Goal: Task Accomplishment & Management: Manage account settings

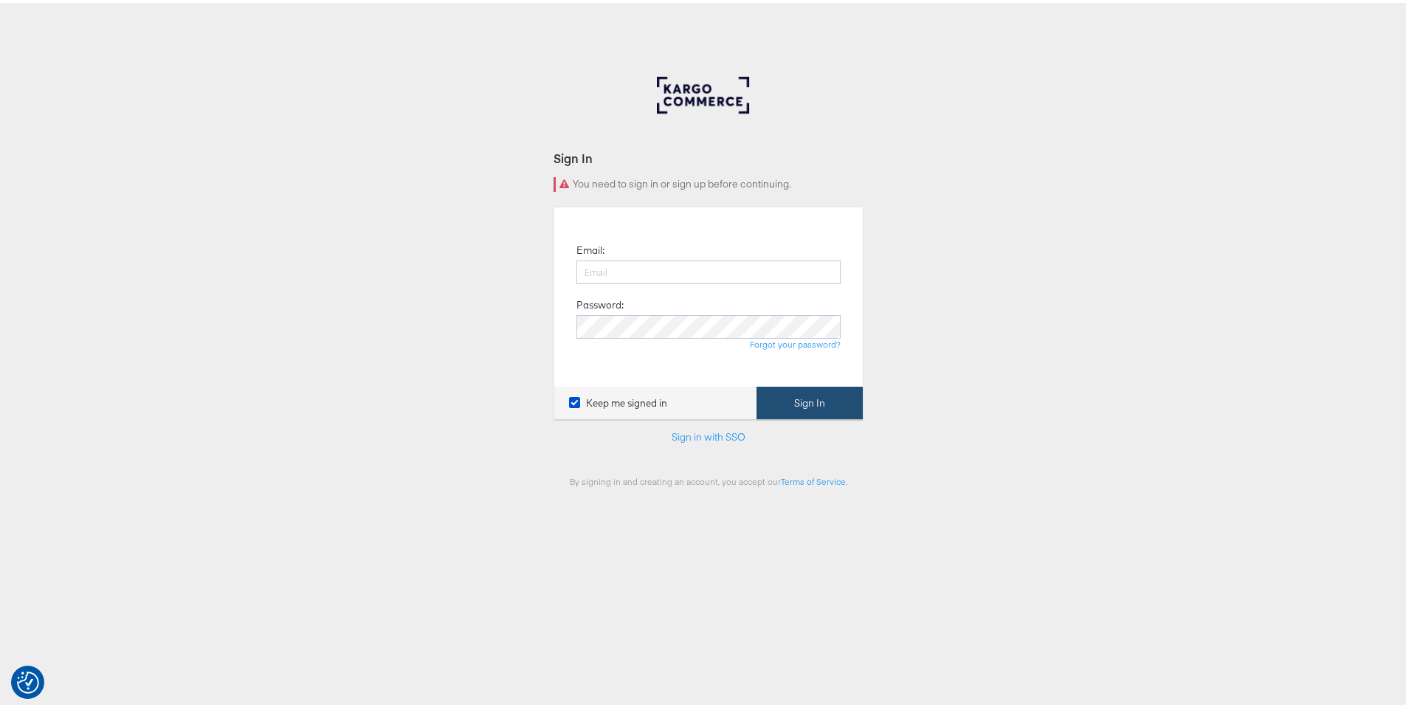
type input "ruben.ruiz@kargo.com"
click at [828, 399] on button "Sign In" at bounding box center [810, 400] width 106 height 33
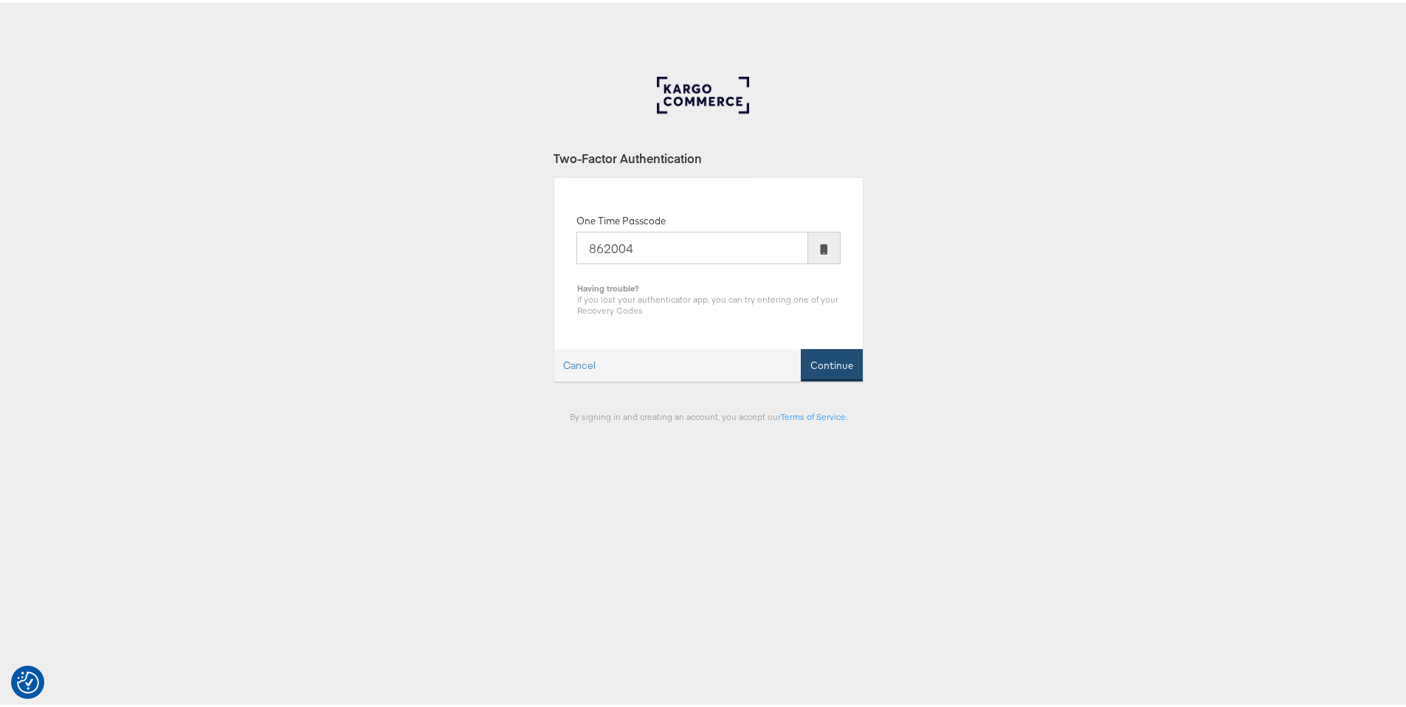
type input "862004"
click at [833, 371] on button "Continue" at bounding box center [832, 362] width 62 height 33
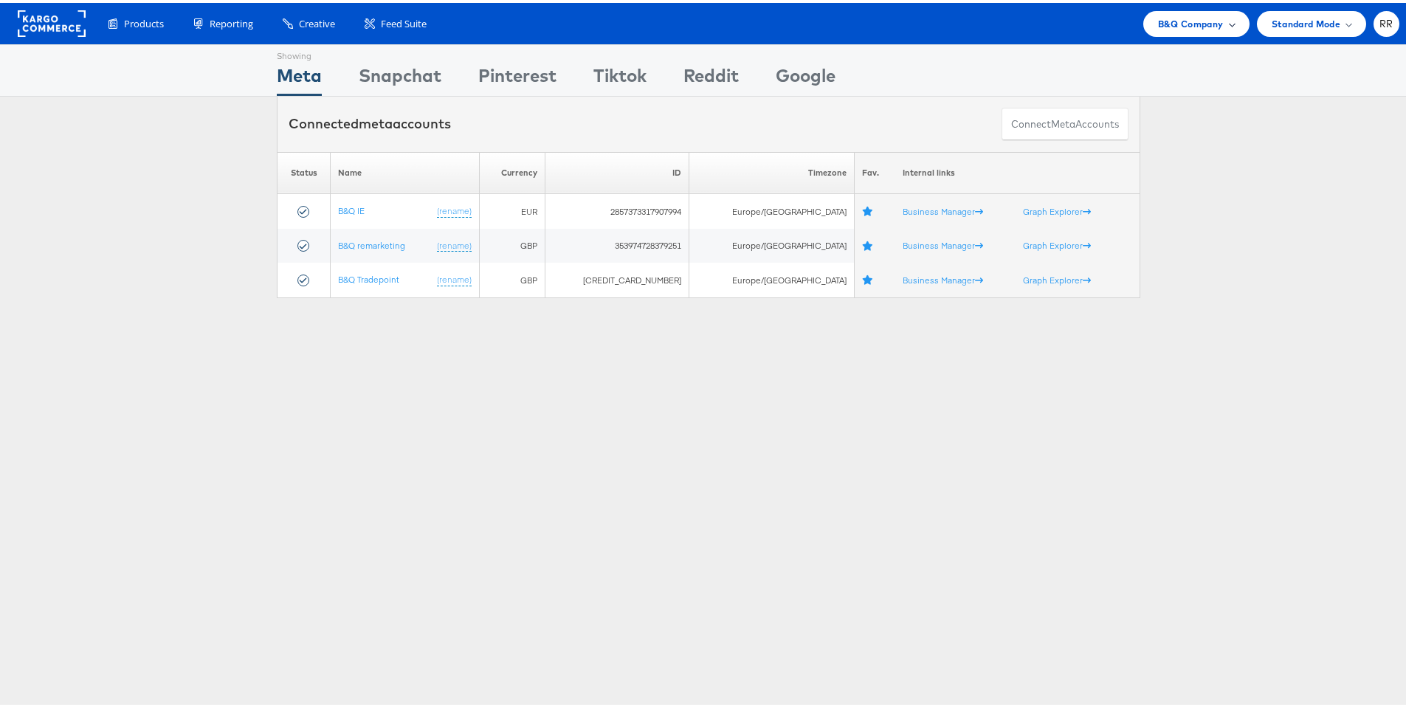
click at [1178, 27] on span "B&Q Company" at bounding box center [1191, 21] width 66 height 16
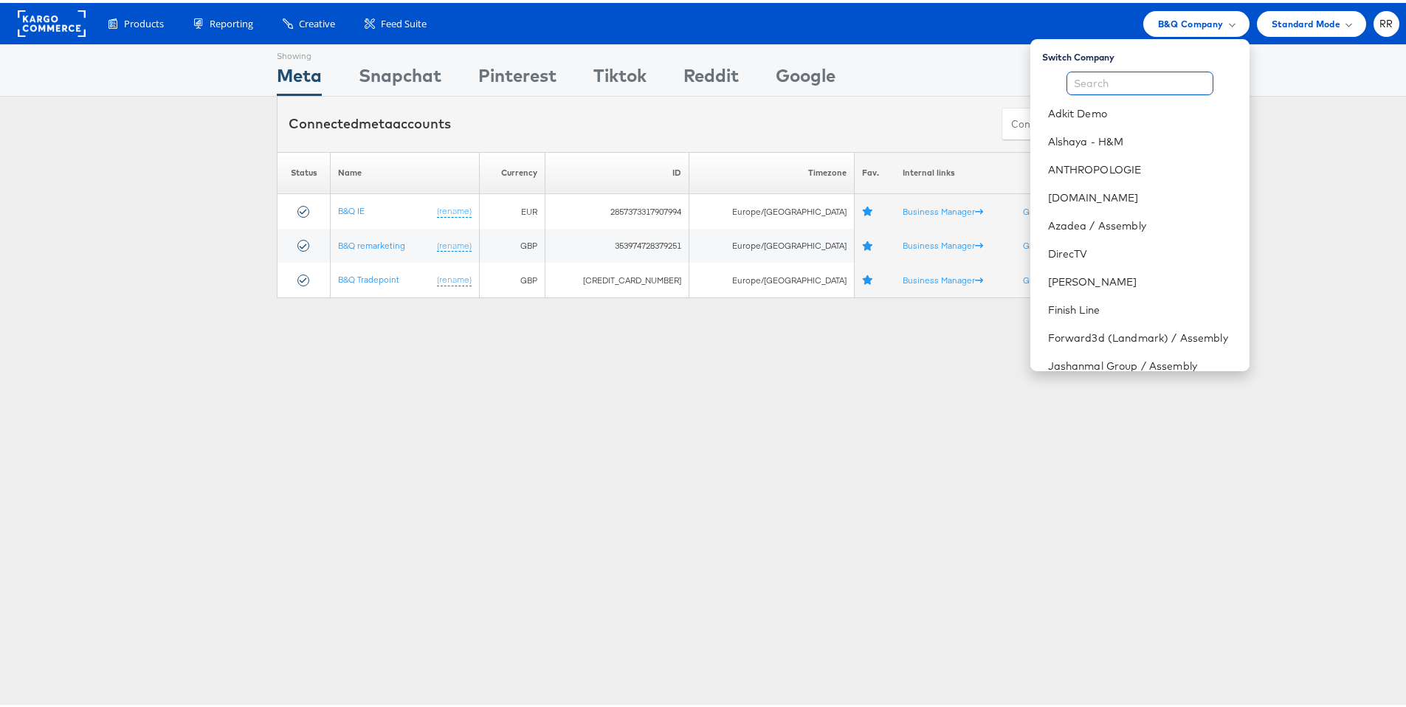
click at [1116, 78] on input "text" at bounding box center [1140, 81] width 147 height 24
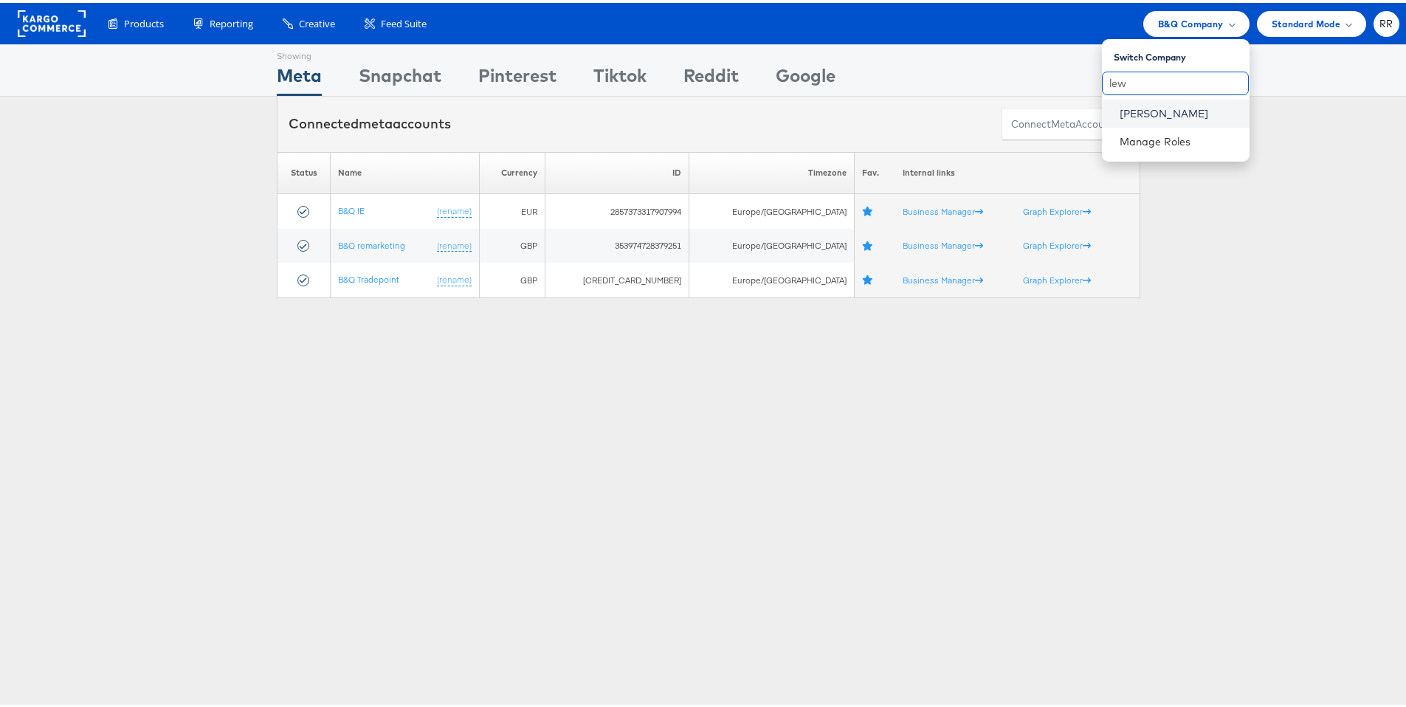
type input "lew"
click at [1120, 103] on link "[PERSON_NAME]" at bounding box center [1179, 110] width 118 height 15
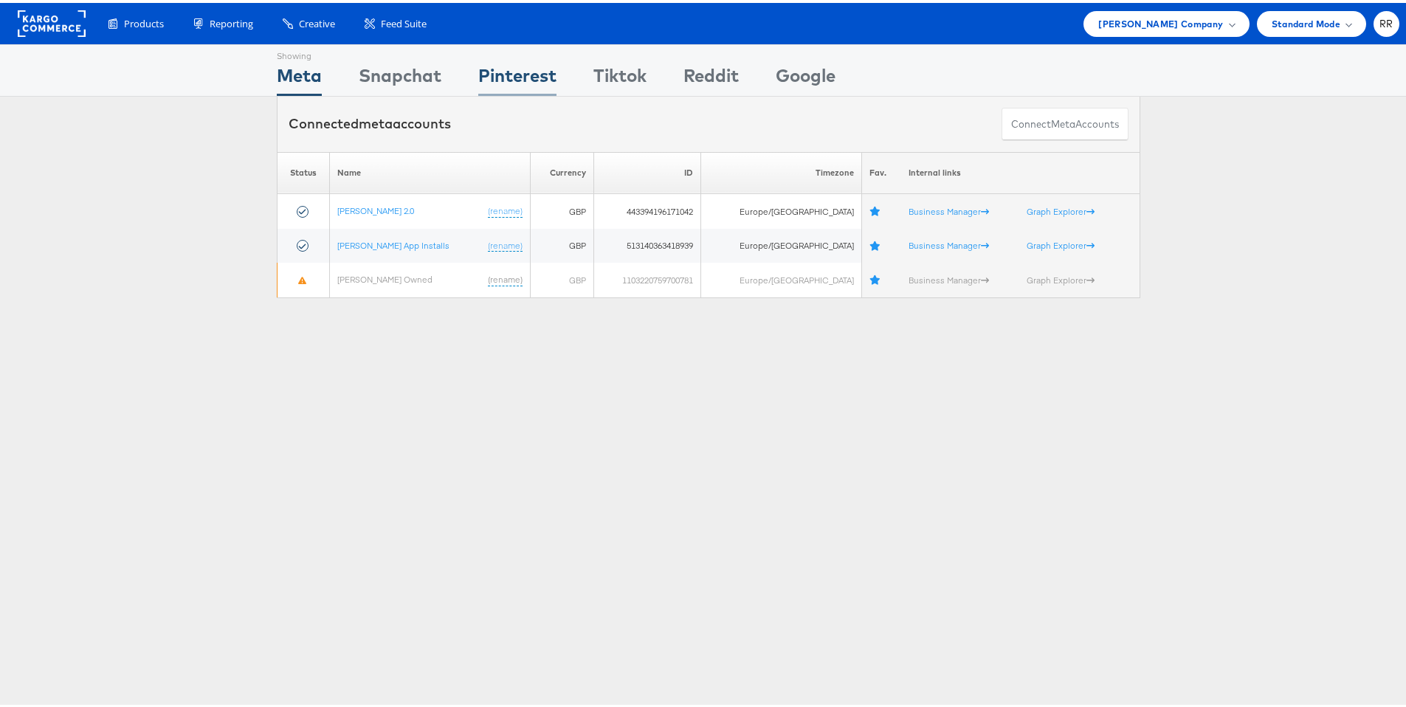
click at [527, 82] on div "Pinterest" at bounding box center [517, 76] width 78 height 33
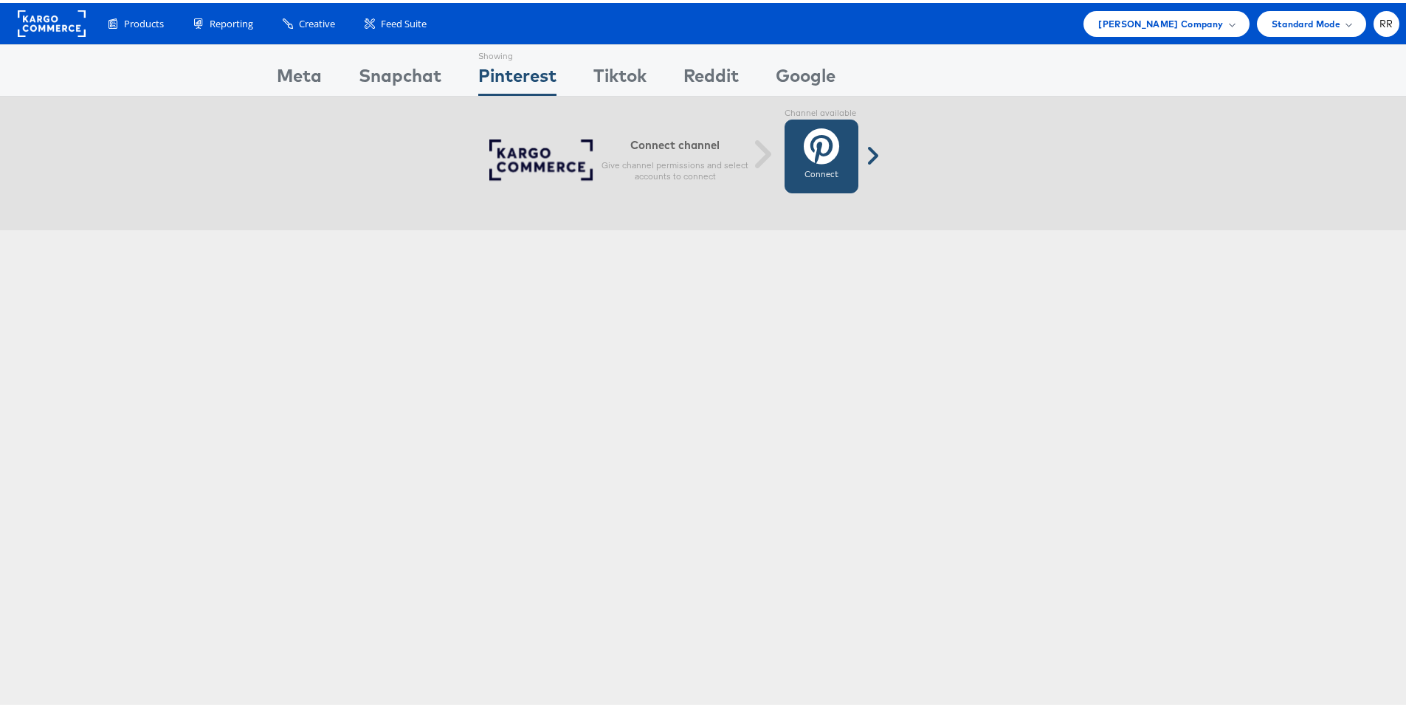
click at [833, 150] on icon at bounding box center [821, 143] width 35 height 37
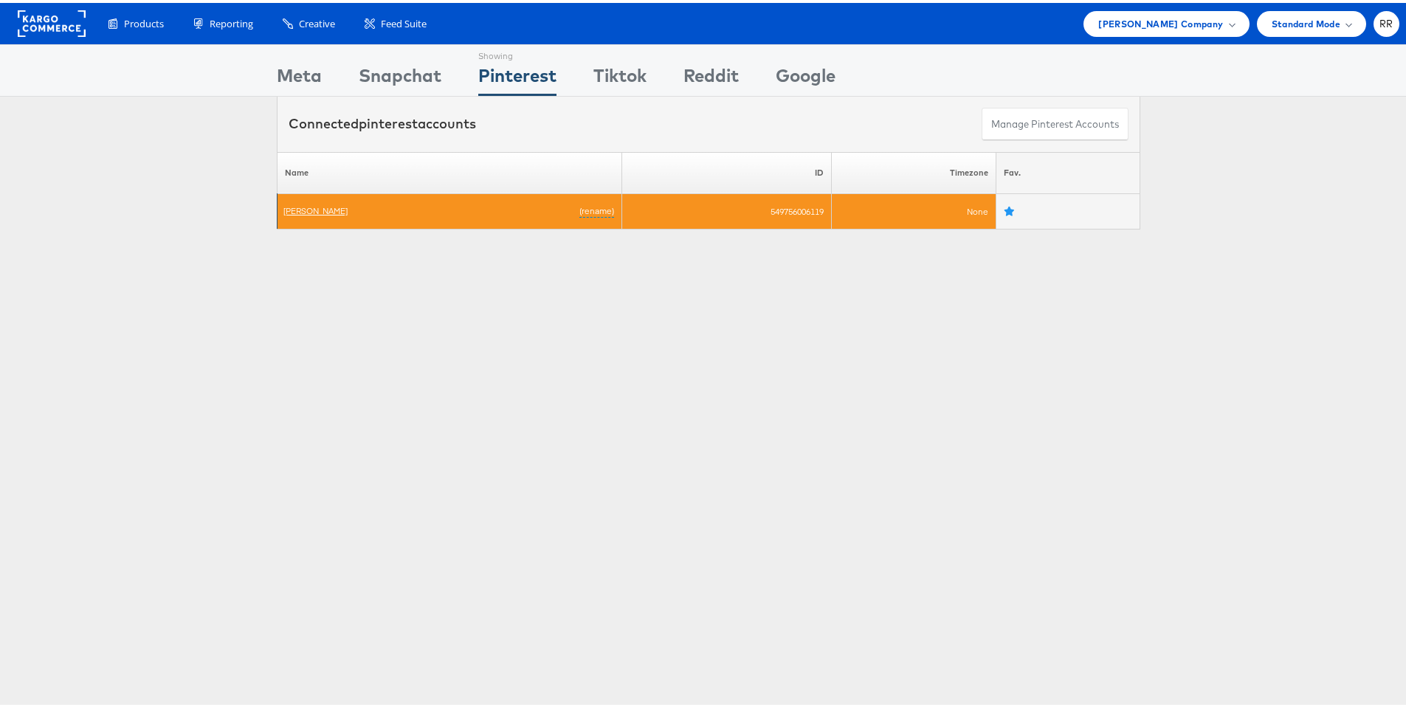
click at [317, 212] on link "[PERSON_NAME]" at bounding box center [315, 207] width 64 height 11
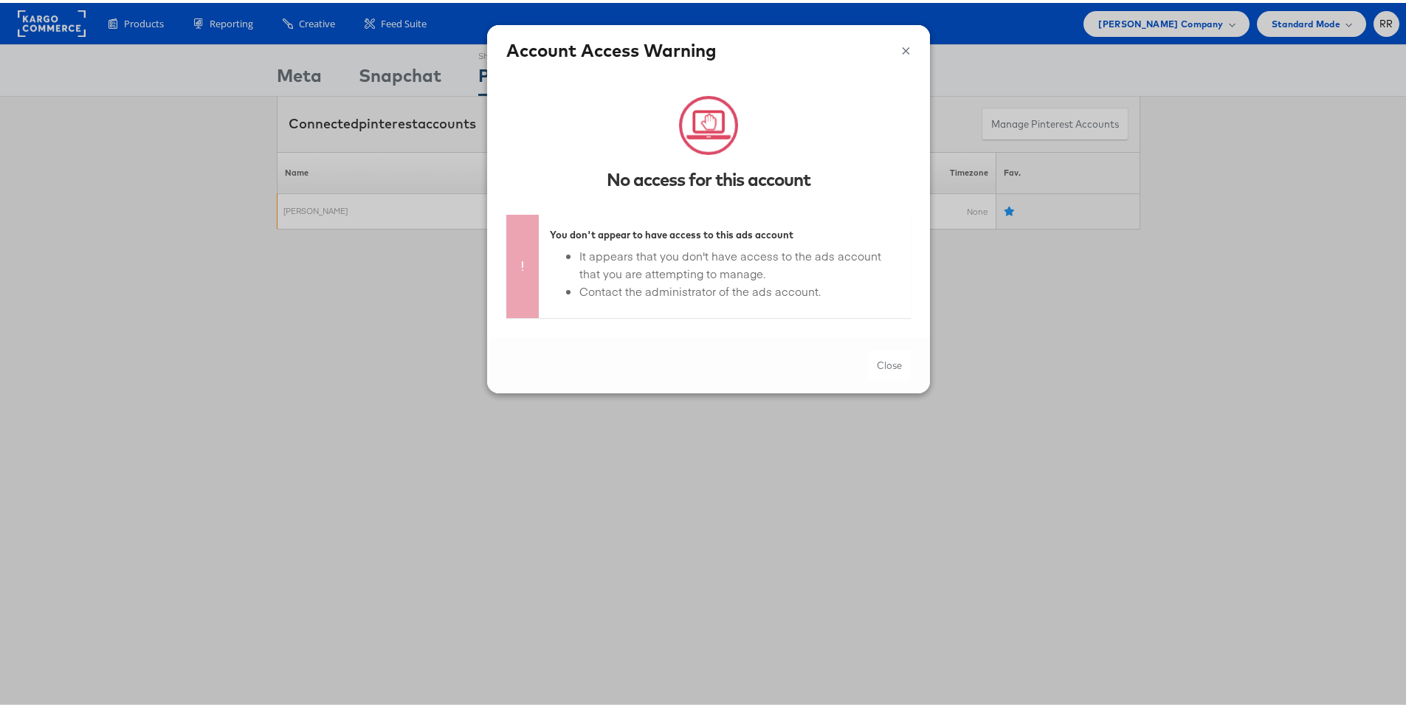
click at [901, 49] on button "×" at bounding box center [906, 46] width 10 height 22
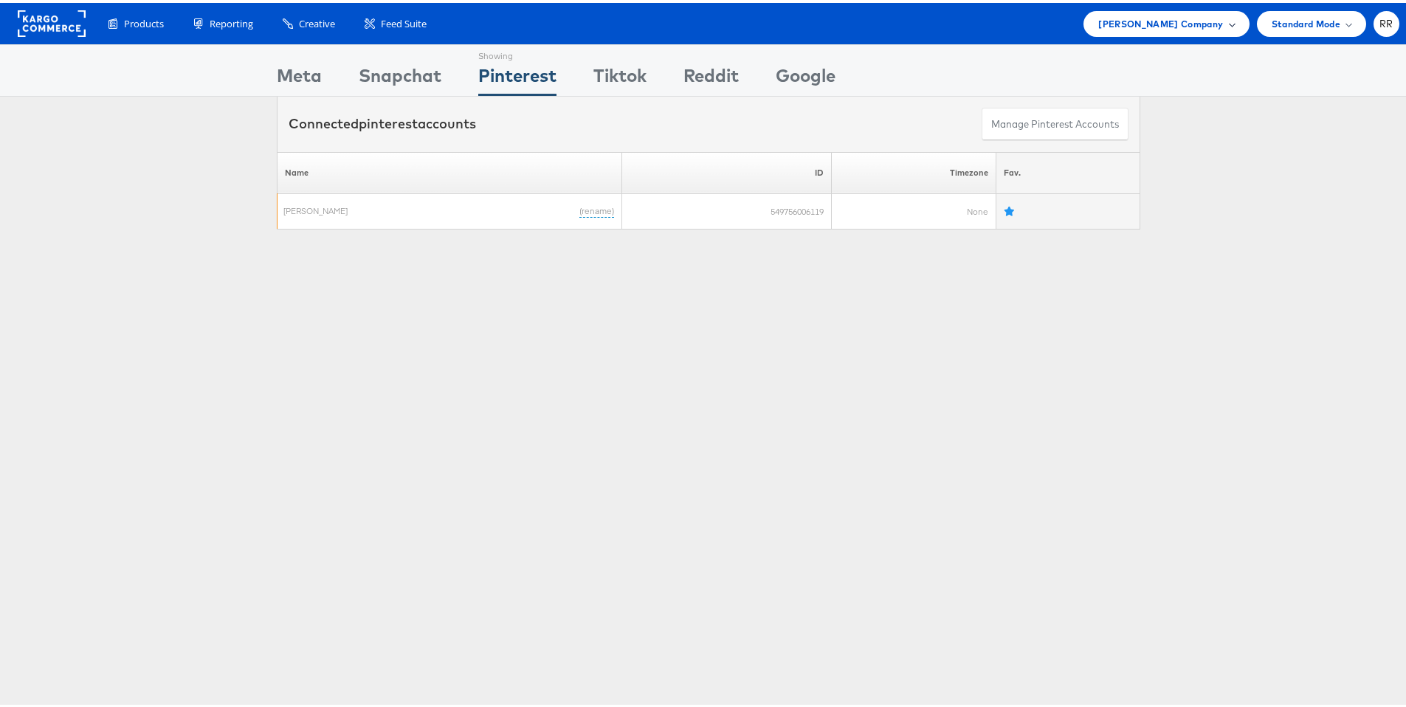
click at [1135, 30] on div "[PERSON_NAME] Company" at bounding box center [1166, 21] width 165 height 26
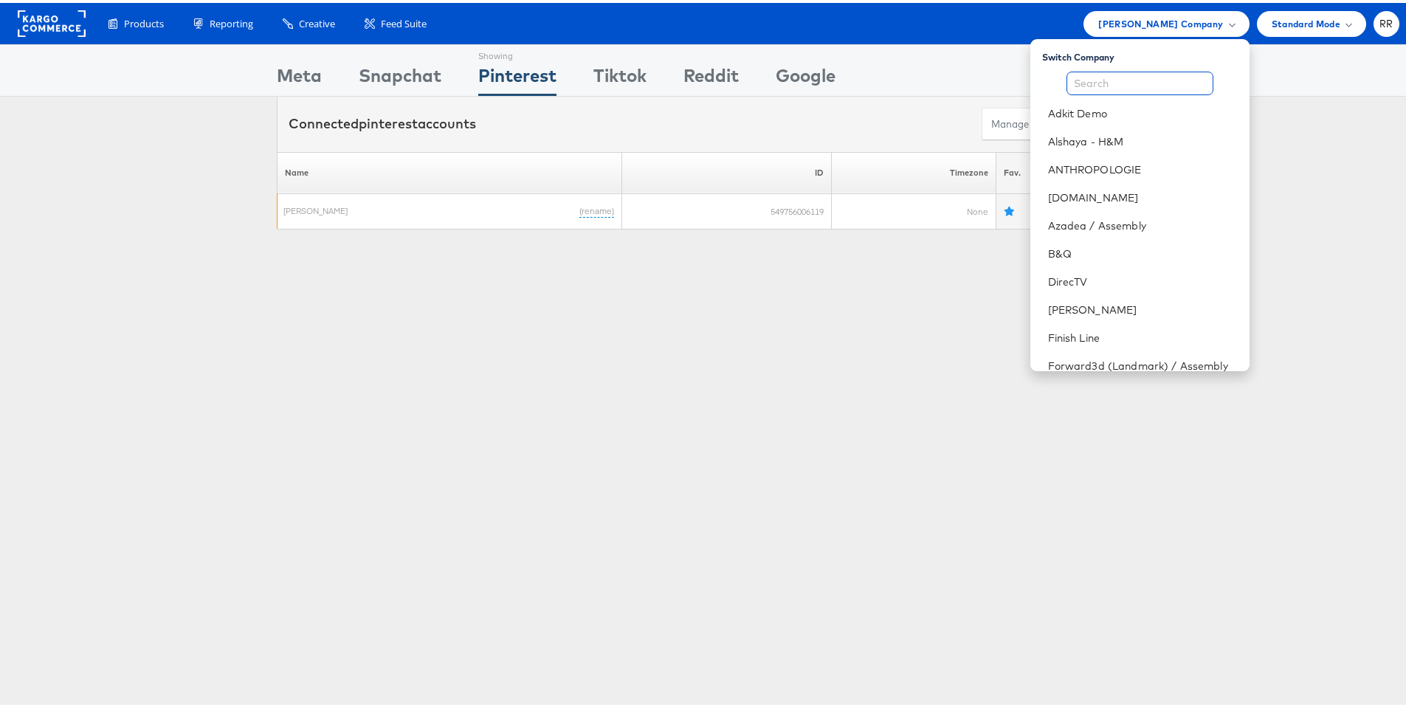
click at [1116, 75] on input "text" at bounding box center [1140, 81] width 147 height 24
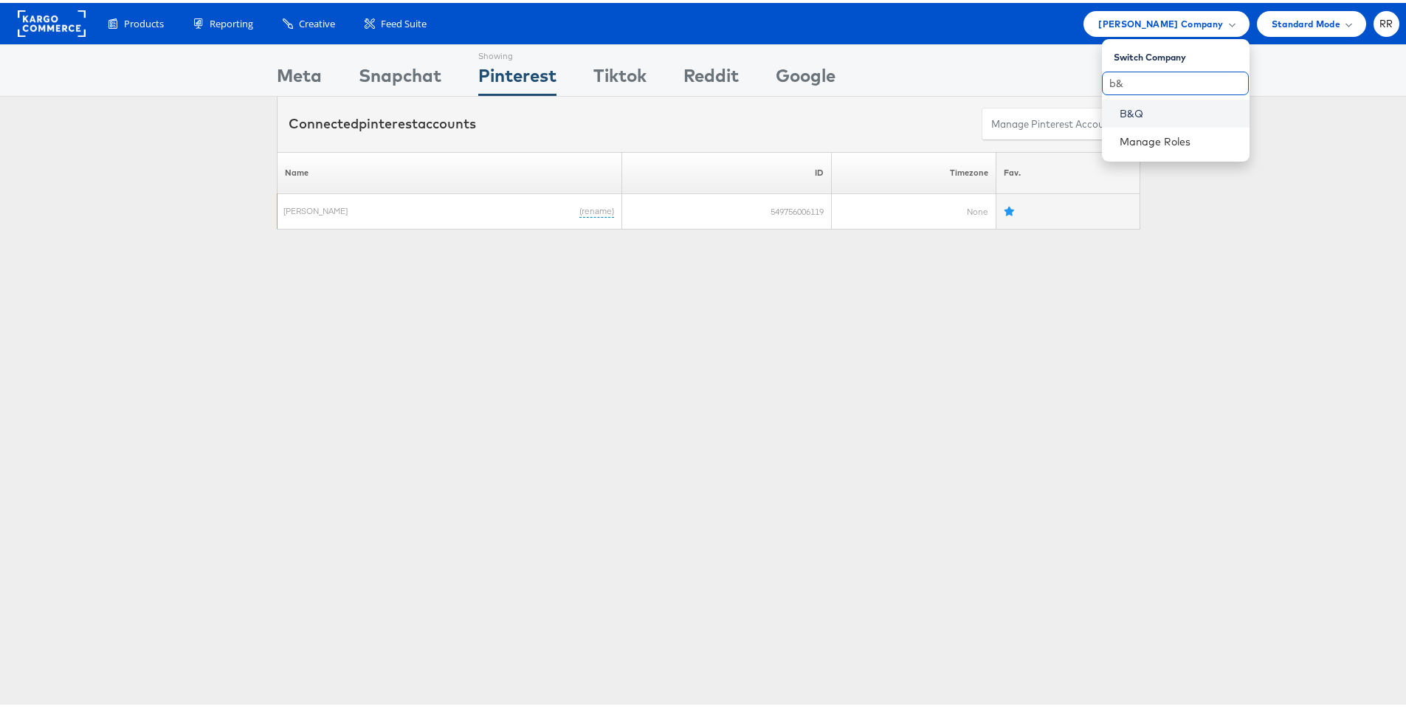
type input "b&"
click at [1120, 107] on link "B&Q" at bounding box center [1179, 110] width 118 height 15
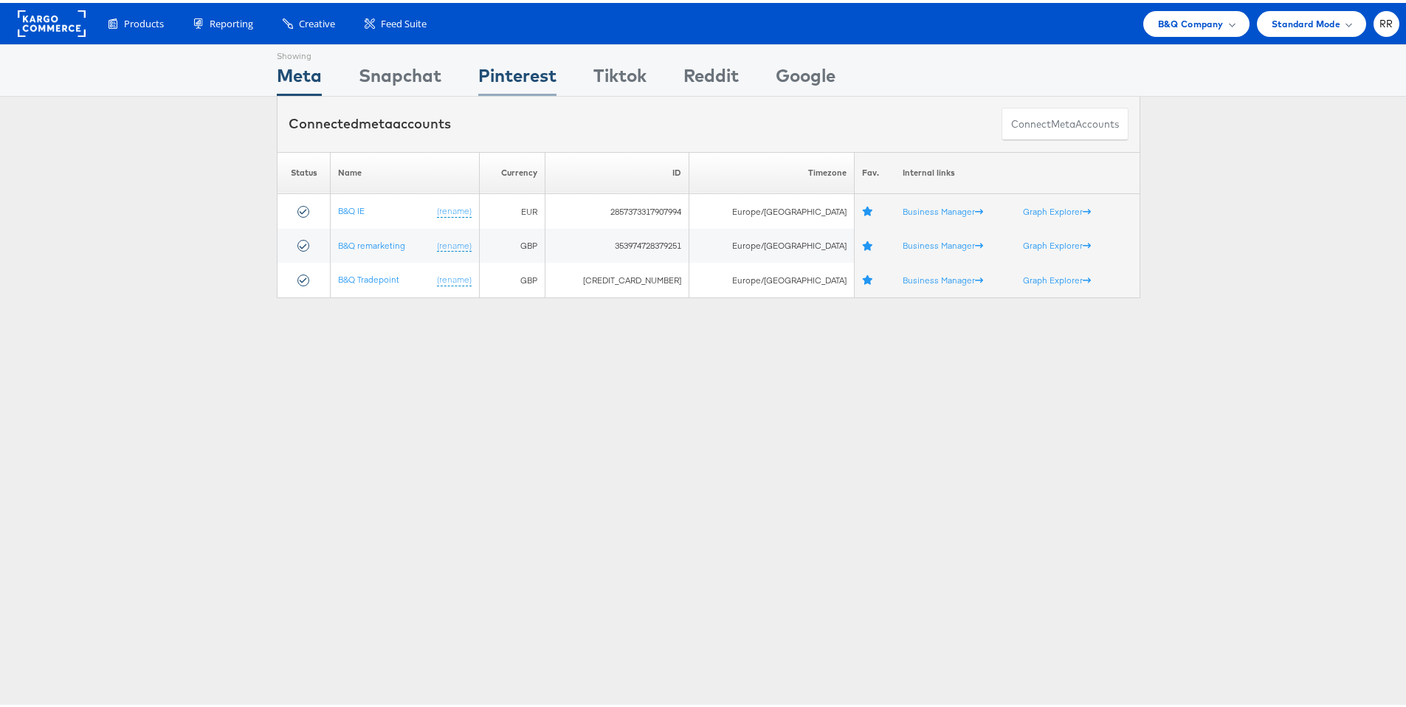
click at [485, 72] on div "Pinterest" at bounding box center [517, 76] width 78 height 33
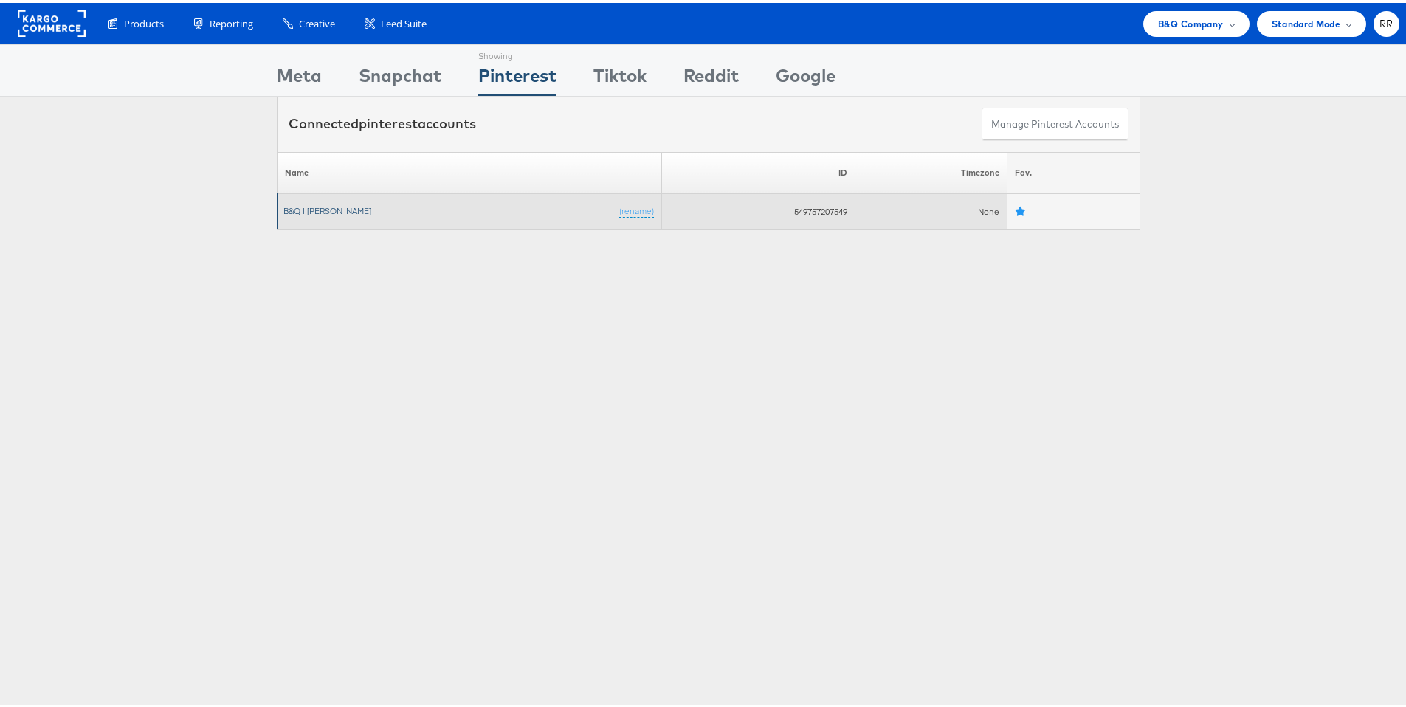
click at [307, 208] on link "B&Q | [PERSON_NAME]" at bounding box center [327, 207] width 88 height 11
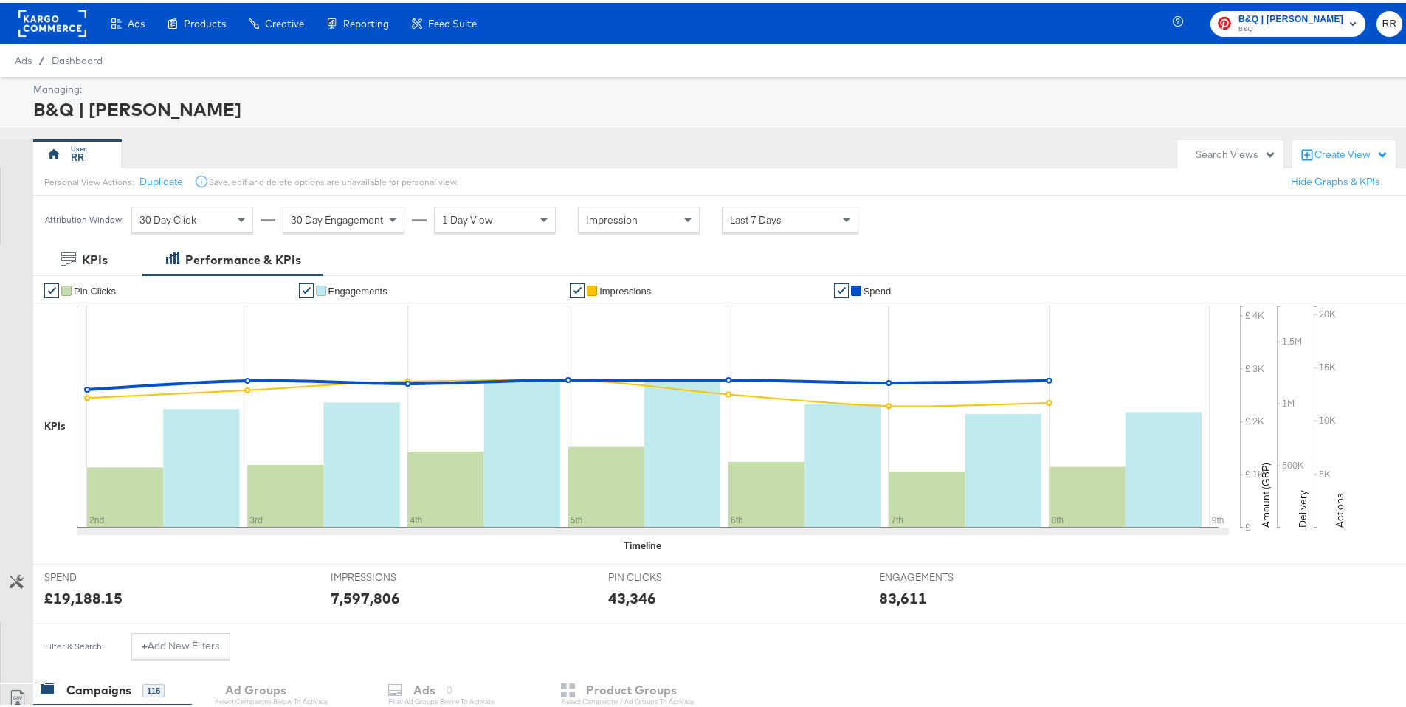
click at [52, 16] on rect at bounding box center [52, 20] width 68 height 27
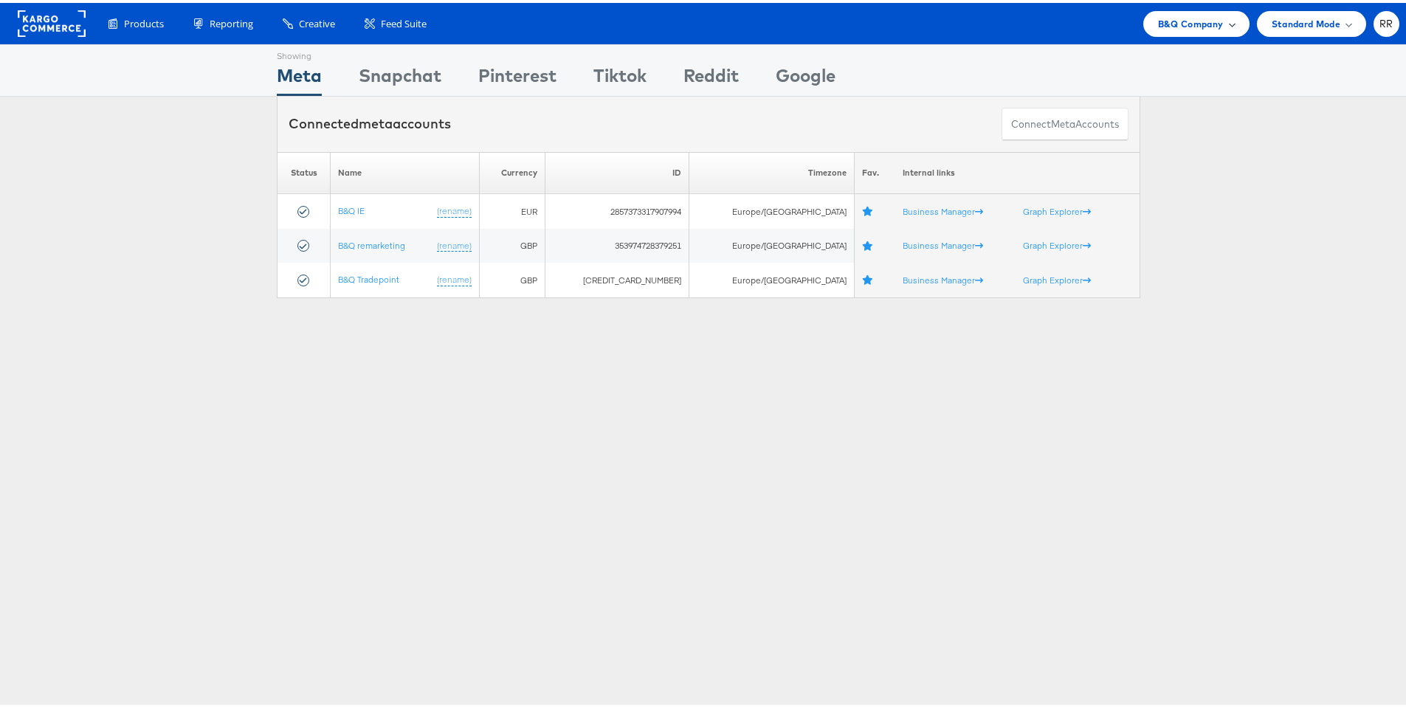
click at [1179, 18] on span "B&Q Company" at bounding box center [1191, 21] width 66 height 16
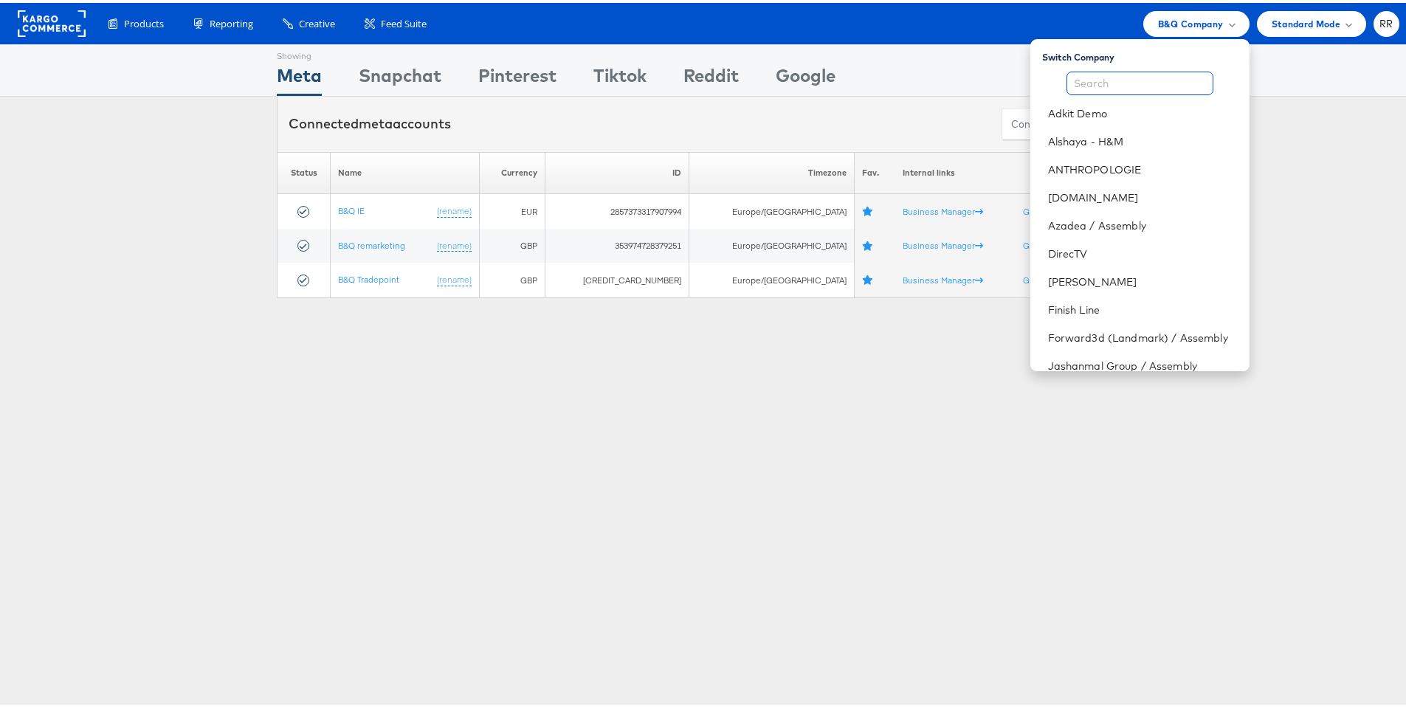
click at [1129, 73] on input "text" at bounding box center [1140, 81] width 147 height 24
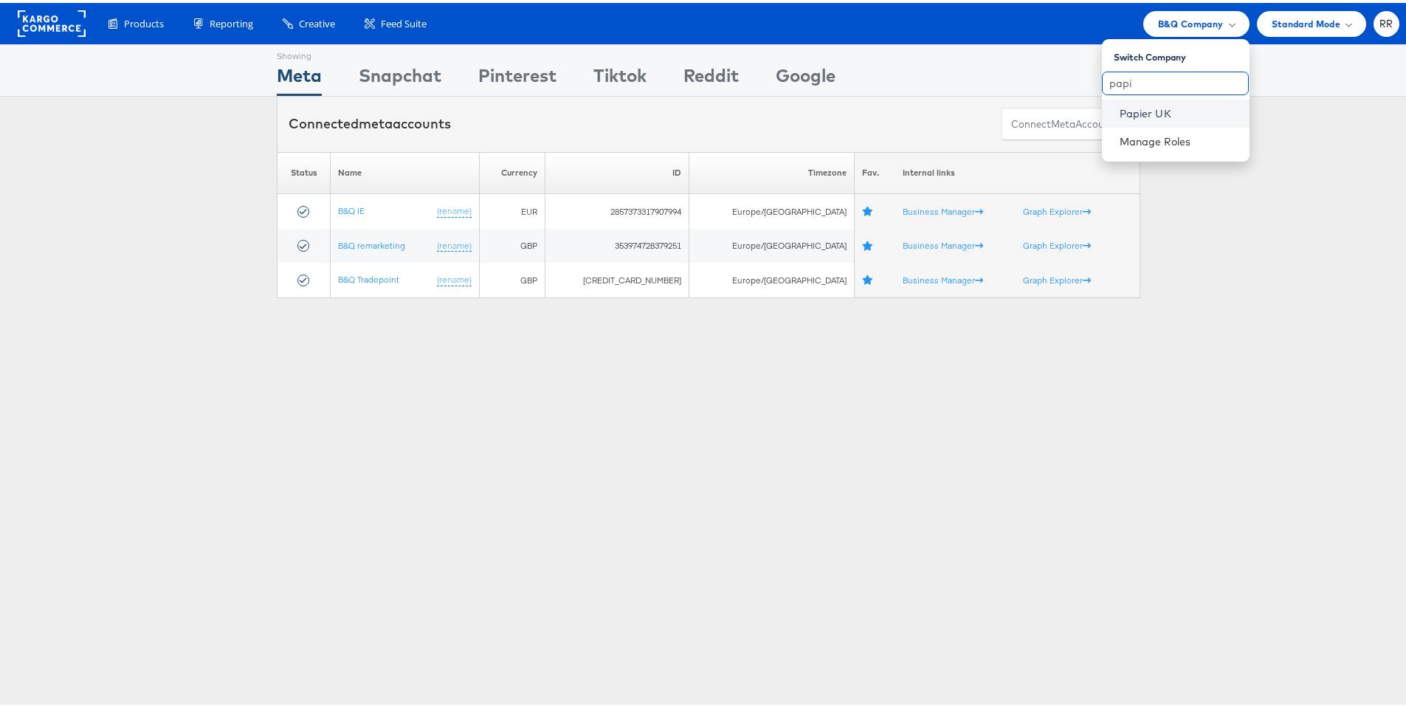
type input "papi"
click at [1157, 117] on link "Papier UK" at bounding box center [1179, 110] width 118 height 15
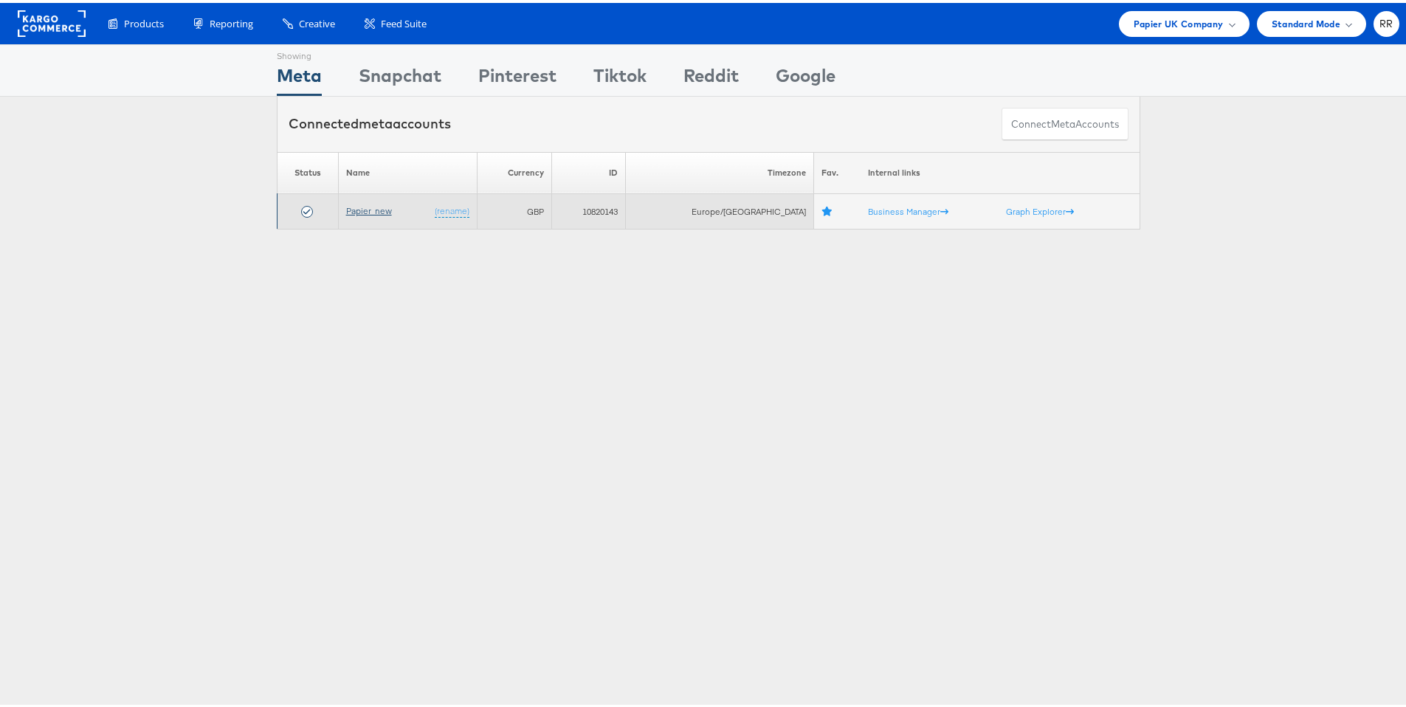
click at [383, 210] on link "Papier_new" at bounding box center [369, 207] width 46 height 11
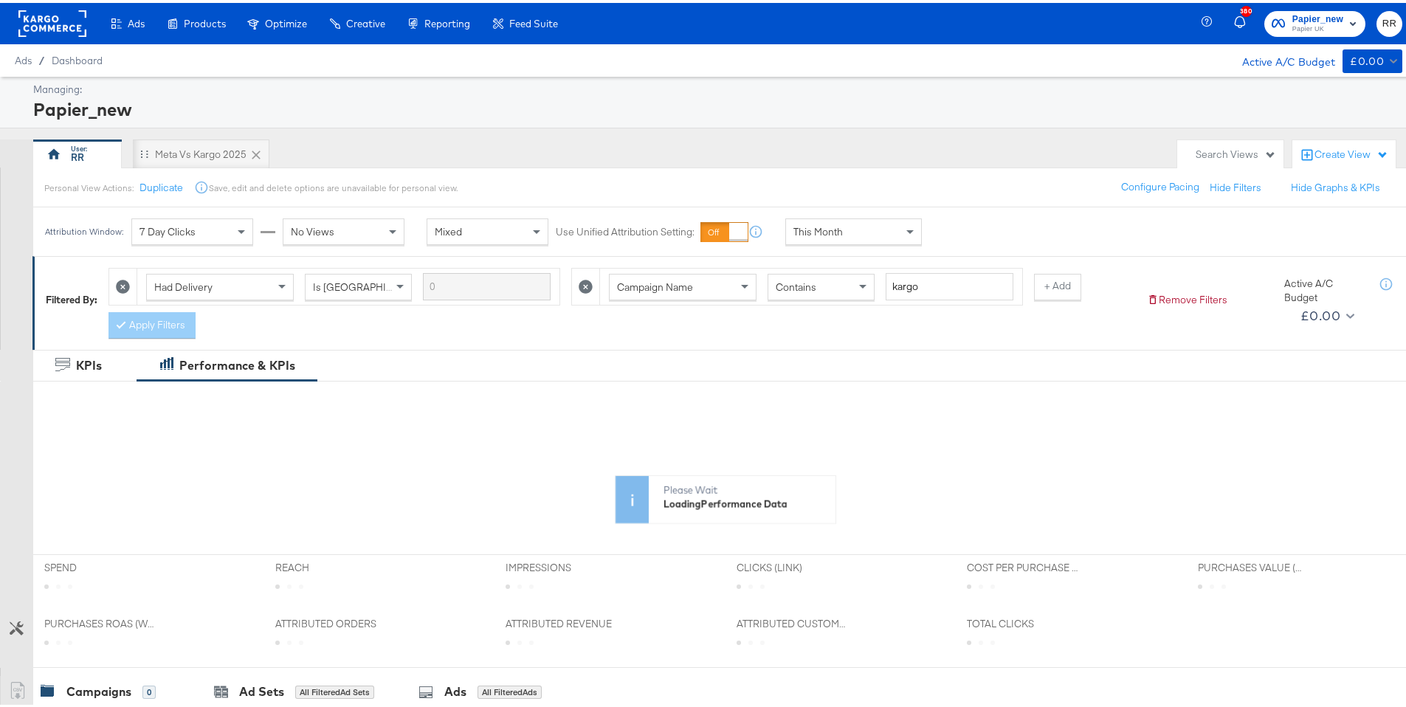
click at [833, 224] on span "This Month" at bounding box center [817, 228] width 49 height 13
click at [872, 173] on div "Personal View Actions: Duplicate Save, edit and delete options are unavailable …" at bounding box center [724, 185] width 1385 height 40
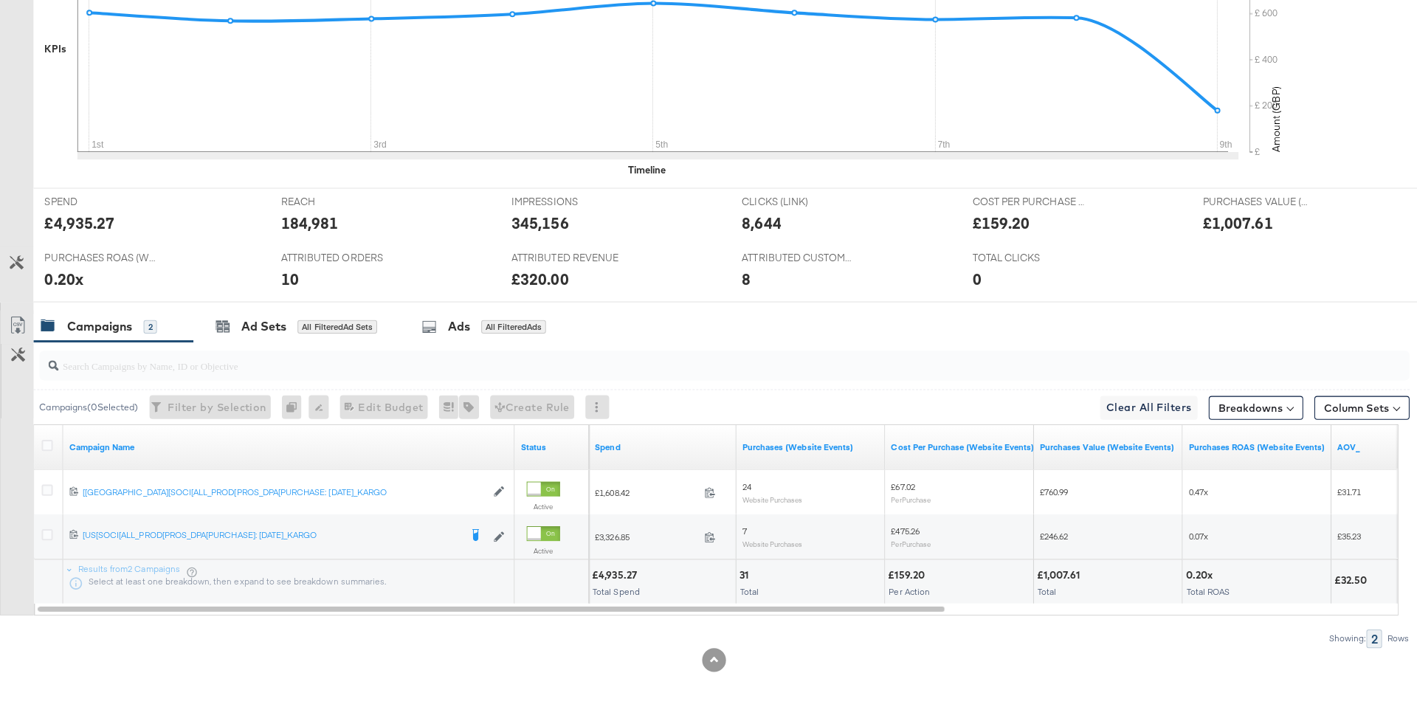
scroll to position [0, 0]
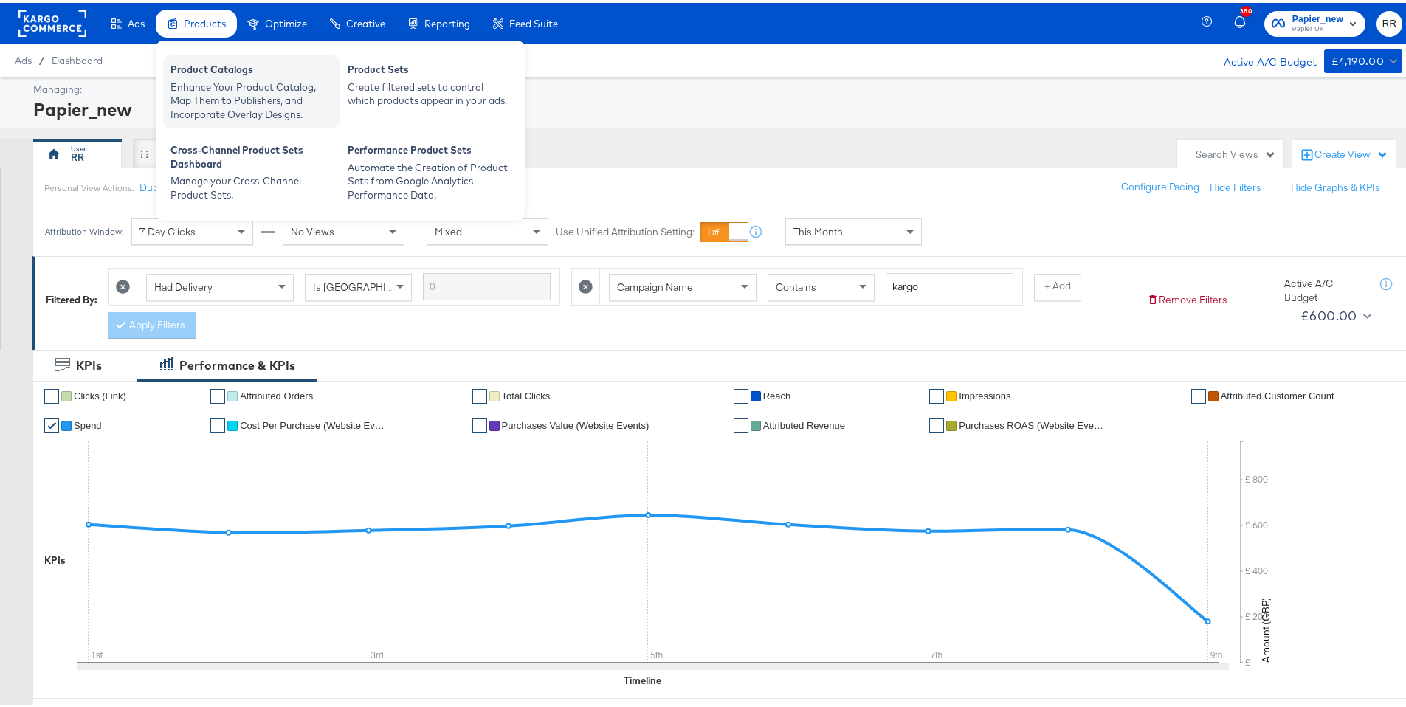
click at [200, 80] on div "Enhance Your Product Catalog, Map Them to Publishers, and Incorporate Overlay D…" at bounding box center [252, 98] width 162 height 41
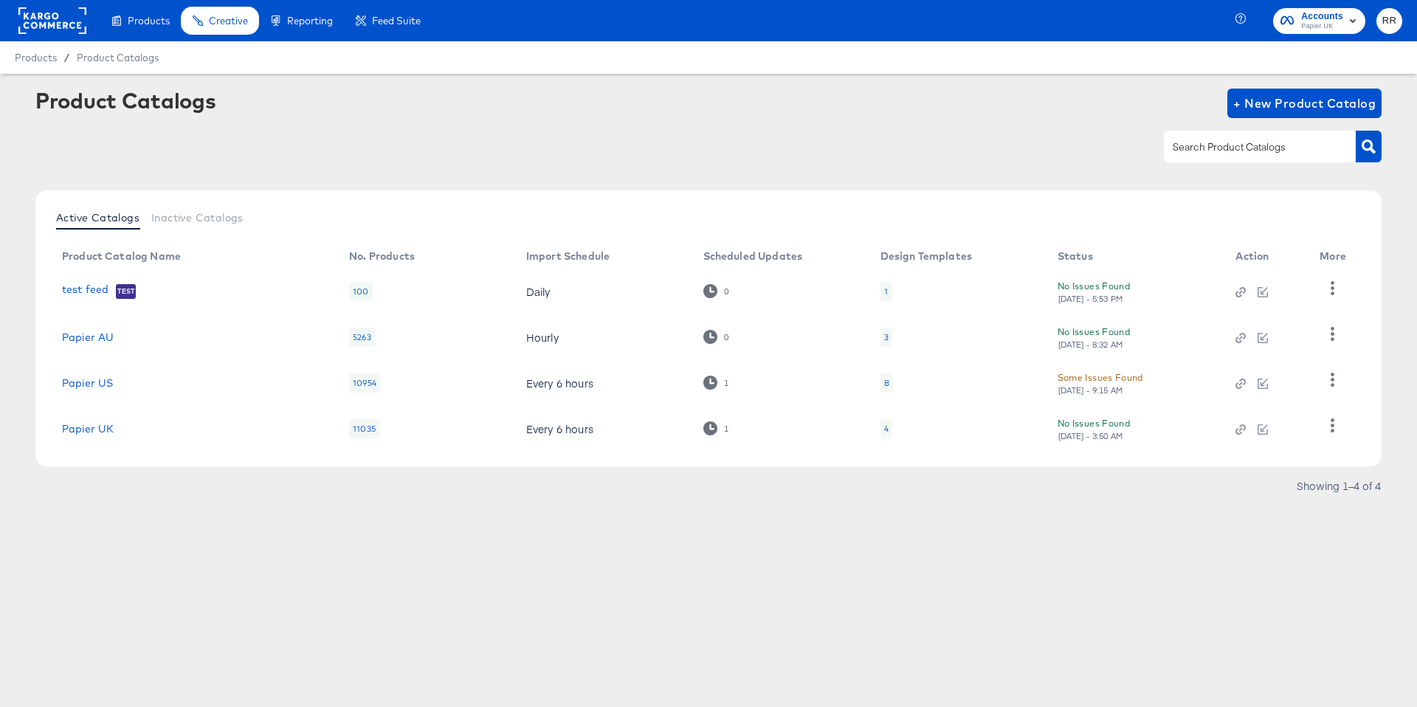
drag, startPoint x: 161, startPoint y: 382, endPoint x: 75, endPoint y: 301, distance: 118.5
click at [75, 301] on tbody "test feed Test 100 Daily 0 1 No Issues Found Wed, Oct 8th - 5:53 PM Papier AU 5…" at bounding box center [707, 360] width 1314 height 183
click at [221, 323] on td "Papier AU" at bounding box center [193, 337] width 287 height 46
